Goal: Information Seeking & Learning: Learn about a topic

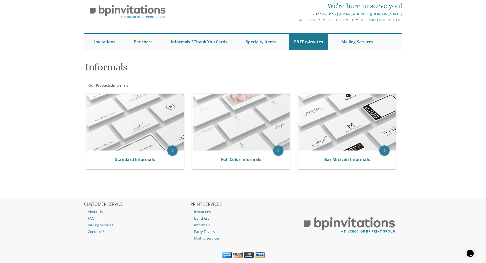
scroll to position [20, 0]
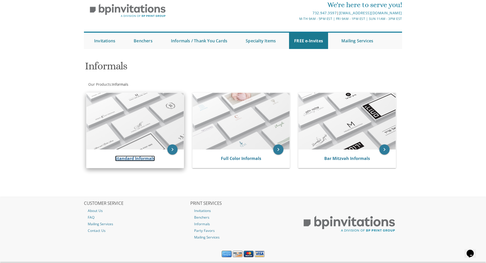
click at [151, 156] on link "Standard Informals" at bounding box center [135, 159] width 40 height 6
click at [145, 159] on link "Standard Informals" at bounding box center [135, 159] width 40 height 6
click at [172, 148] on icon "keyboard_arrow_right" at bounding box center [172, 150] width 10 height 10
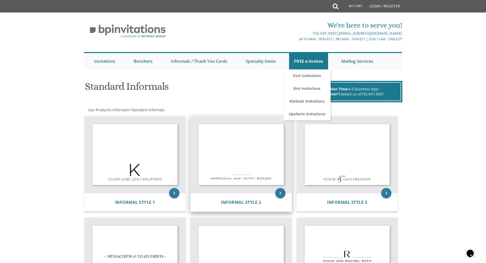
click at [238, 167] on img at bounding box center [241, 154] width 101 height 77
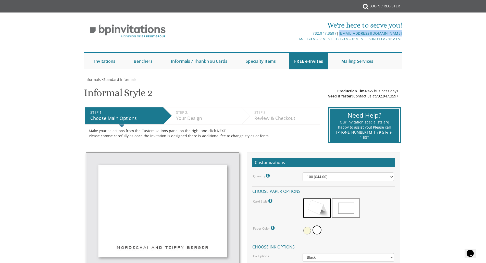
drag, startPoint x: 409, startPoint y: 31, endPoint x: 338, endPoint y: 35, distance: 71.4
click at [338, 35] on div "We're here to serve you! 732.947.3597 | [EMAIL_ADDRESS][DOMAIN_NAME] M-Th 9am -…" at bounding box center [243, 43] width 486 height 57
copy link "[EMAIL_ADDRESS][DOMAIN_NAME]"
click at [338, 35] on div "732.947.3597 | [EMAIL_ADDRESS][DOMAIN_NAME]" at bounding box center [296, 33] width 212 height 6
